Goal: Task Accomplishment & Management: Manage account settings

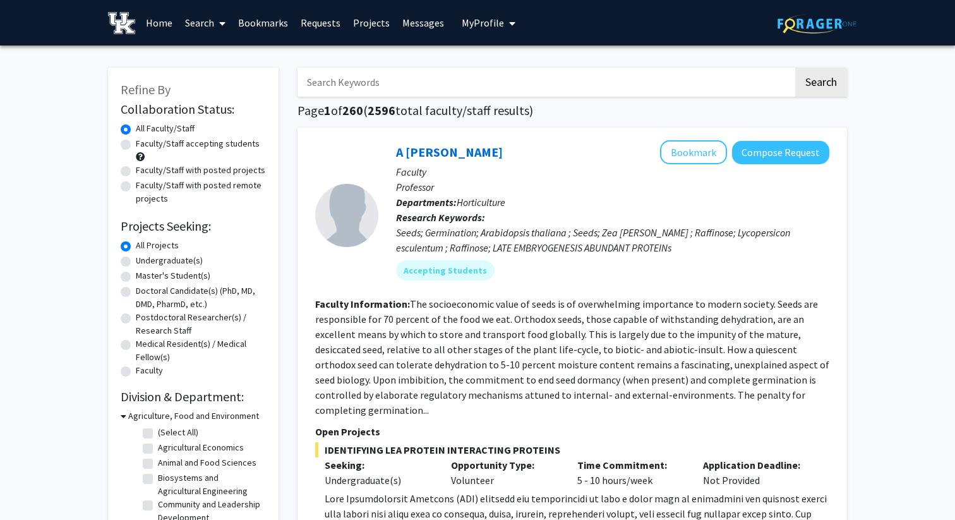
click at [490, 32] on button "My Profile" at bounding box center [488, 22] width 61 height 45
click at [516, 71] on span "View Profile" at bounding box center [540, 73] width 76 height 14
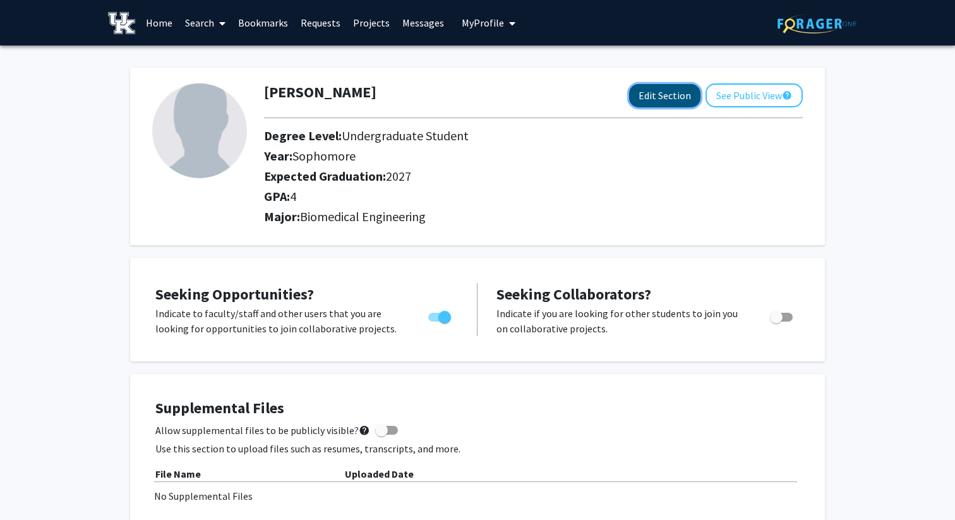
click at [660, 99] on button "Edit Section" at bounding box center [664, 95] width 71 height 23
select select "sophomore"
select select "2027"
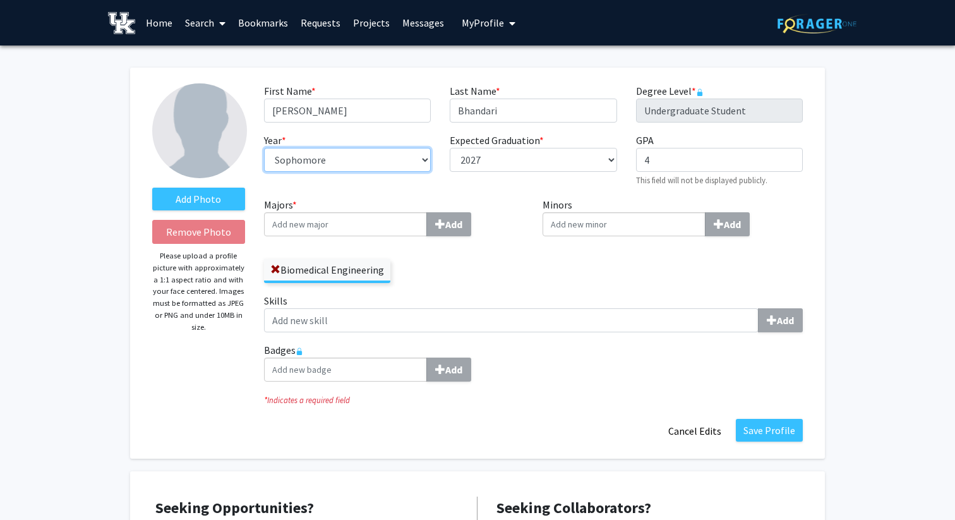
click at [424, 163] on select "--- First-year Sophomore Junior Senior Postbaccalaureate Certificate" at bounding box center [347, 160] width 167 height 24
select select "junior"
click at [264, 148] on select "--- First-year Sophomore Junior Senior Postbaccalaureate Certificate" at bounding box center [347, 160] width 167 height 24
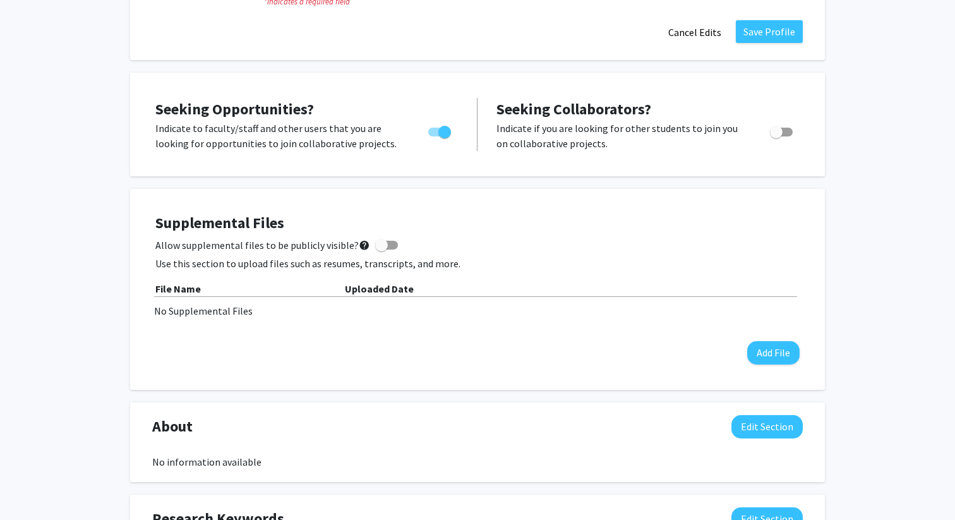
scroll to position [400, 0]
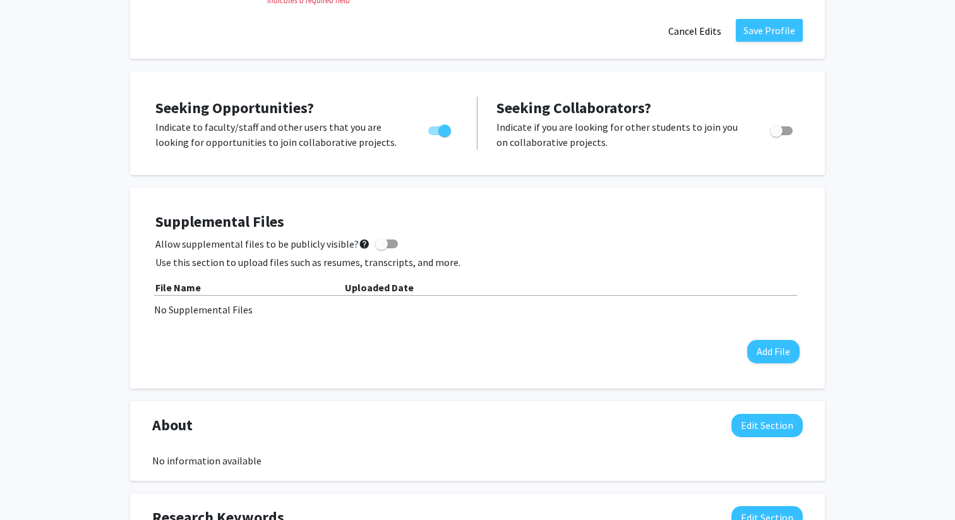
click at [445, 131] on span "Toggle" at bounding box center [444, 130] width 13 height 13
click at [435, 135] on input "Are you actively seeking opportunities?" at bounding box center [434, 135] width 1 height 1
checkbox input "false"
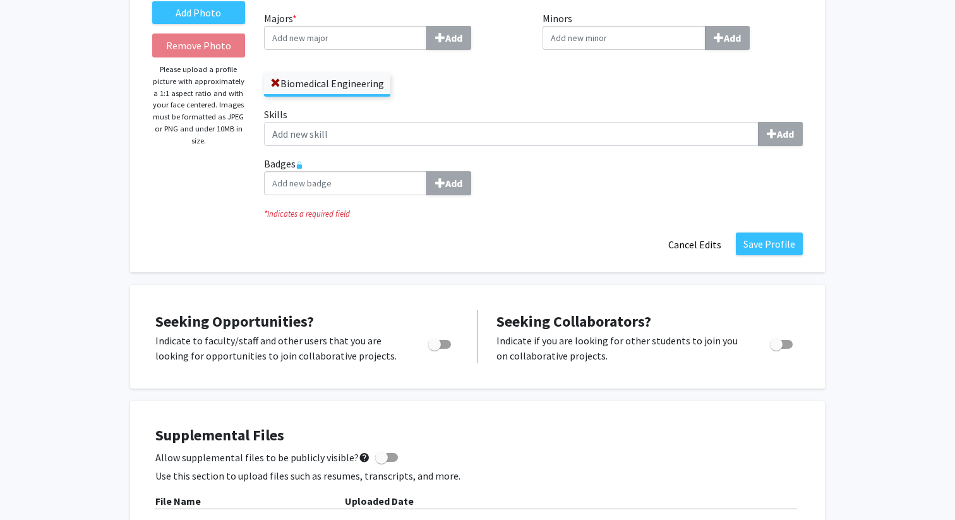
scroll to position [0, 0]
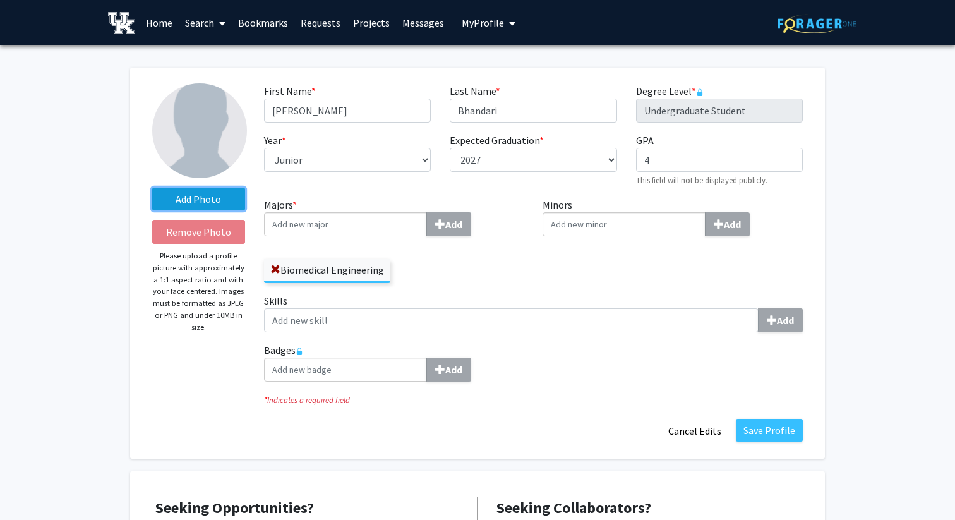
click at [221, 198] on label "Add Photo" at bounding box center [198, 199] width 93 height 23
click at [0, 0] on input "Add Photo" at bounding box center [0, 0] width 0 height 0
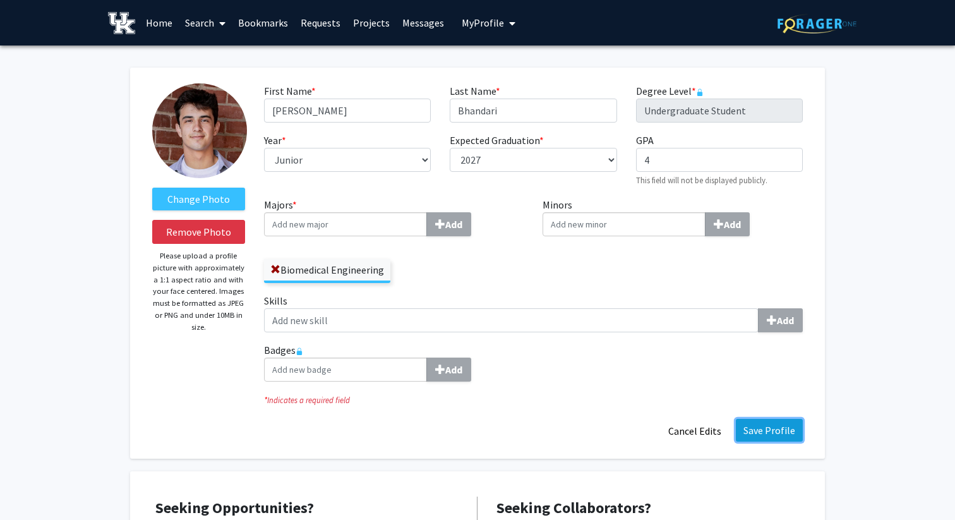
click at [757, 429] on button "Save Profile" at bounding box center [769, 430] width 67 height 23
